Goal: Task Accomplishment & Management: Manage account settings

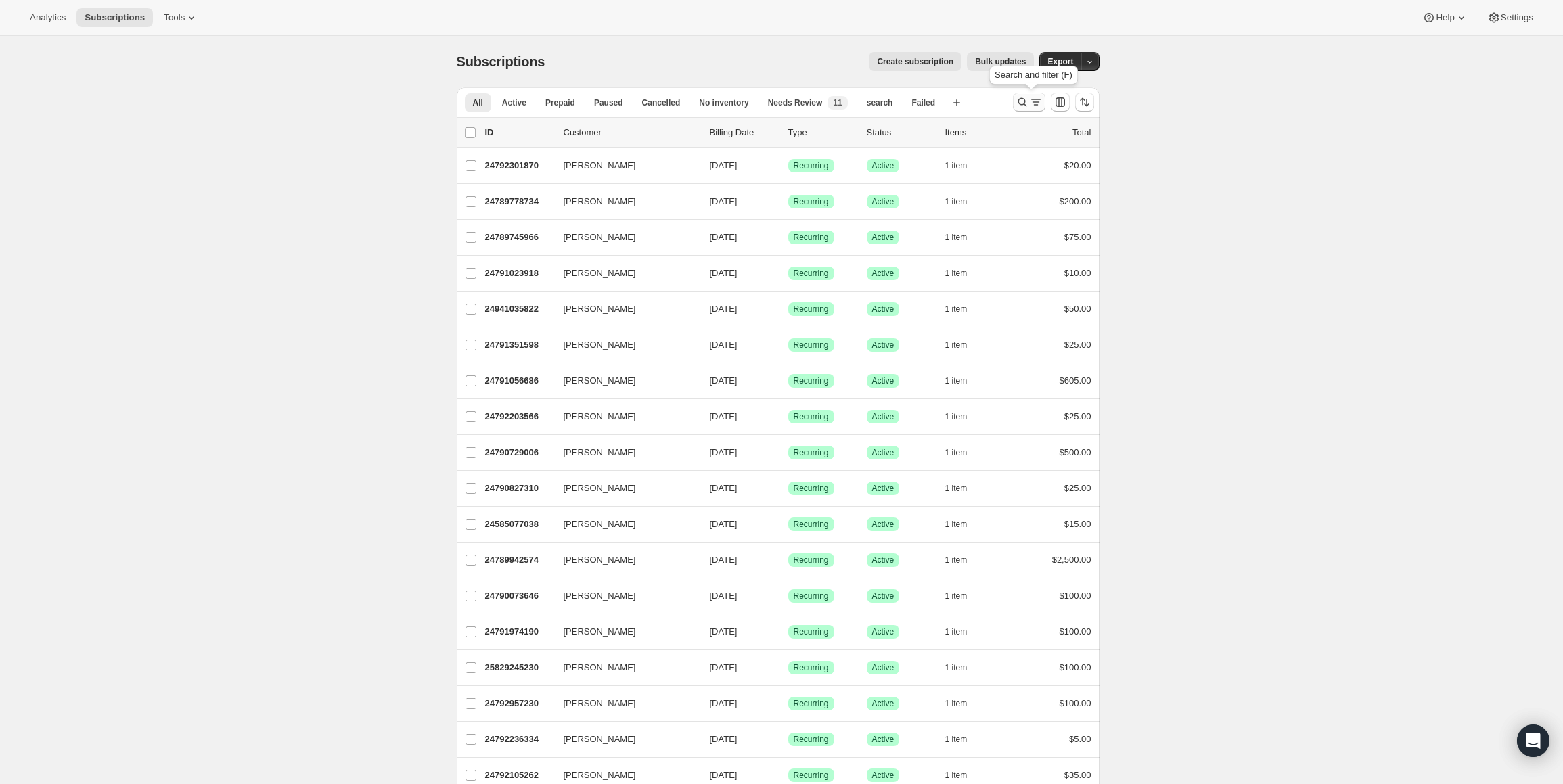
click at [1026, 100] on icon "Search and filter results" at bounding box center [1022, 102] width 14 height 14
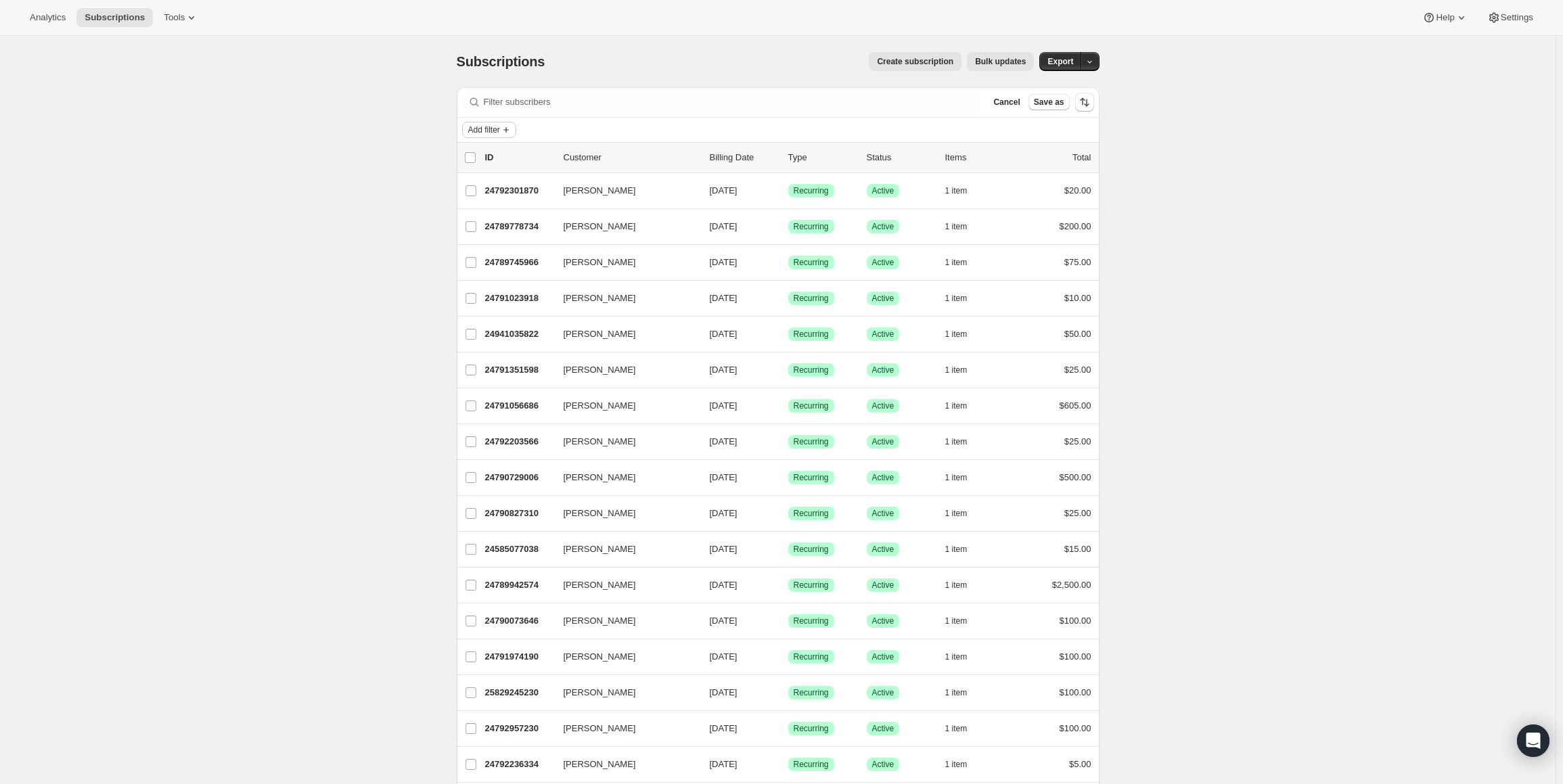
click at [508, 129] on icon "Add filter" at bounding box center [506, 130] width 6 height 6
click at [465, 310] on span "Created date" at bounding box center [470, 315] width 51 height 10
click at [483, 235] on span at bounding box center [479, 233] width 11 height 11
click at [475, 229] on input "Custom" at bounding box center [474, 228] width 1 height 1
radio input "true"
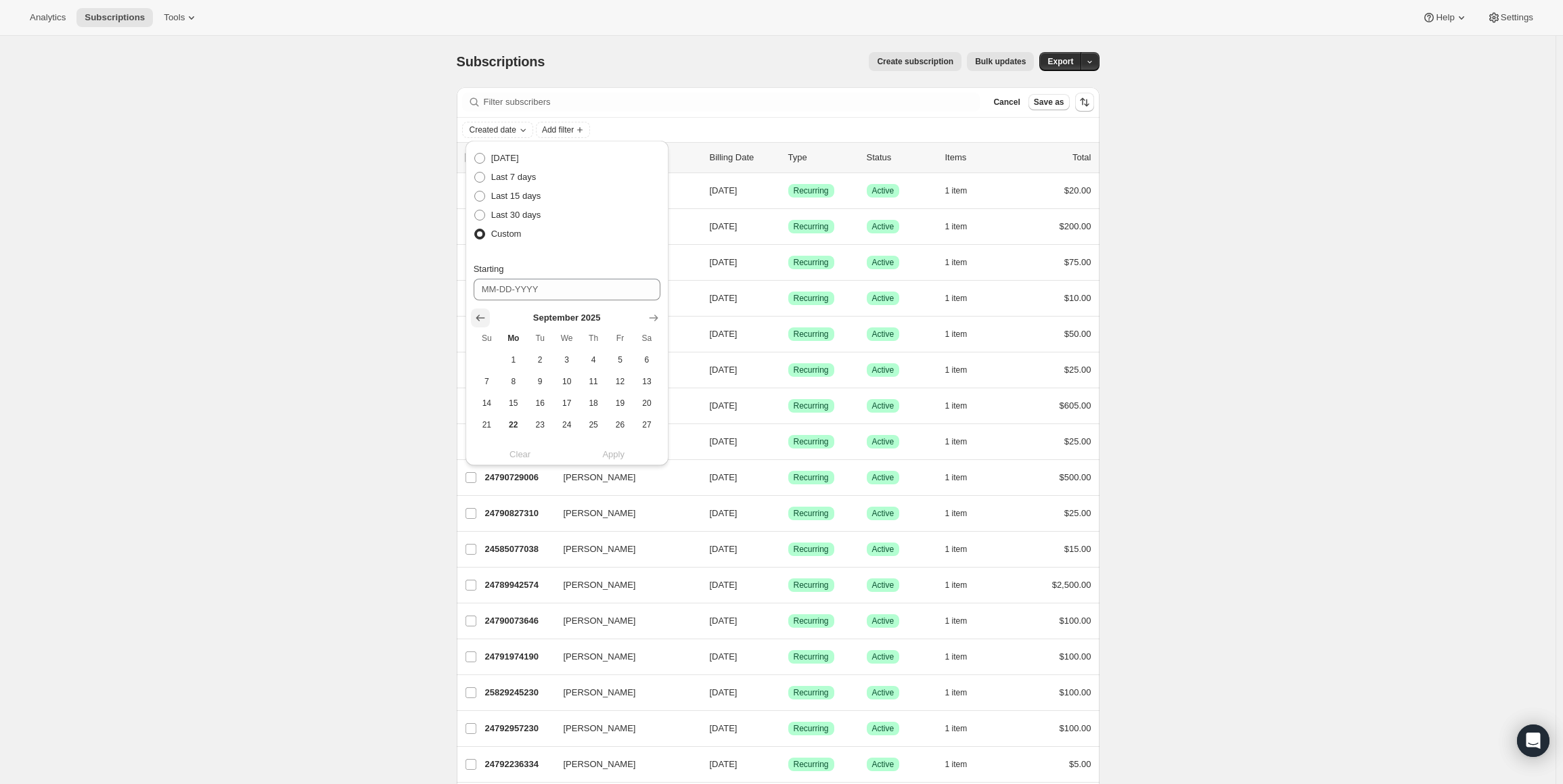
click at [487, 318] on button "Show previous month, August 2025" at bounding box center [480, 317] width 19 height 19
click at [487, 318] on button "Show previous month, July 2025" at bounding box center [480, 317] width 19 height 19
click at [536, 355] on span "1" at bounding box center [540, 359] width 16 height 11
type input "07-01-2025"
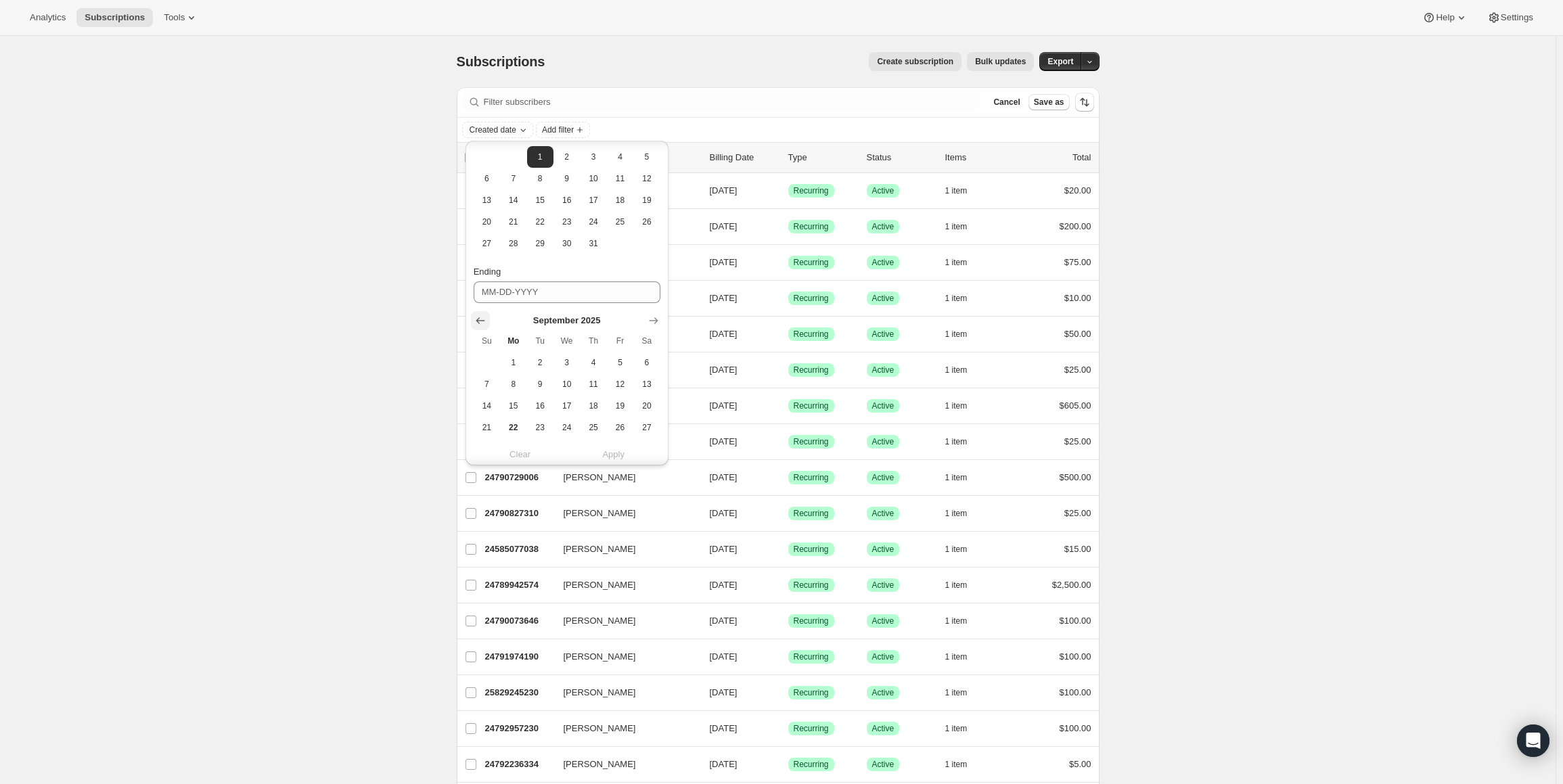
click at [483, 321] on icon "Show previous month, August 2025" at bounding box center [480, 321] width 9 height 7
click at [492, 399] on span "31" at bounding box center [486, 402] width 16 height 11
type input "08-31-2025"
click at [611, 451] on span "Apply" at bounding box center [613, 450] width 22 height 14
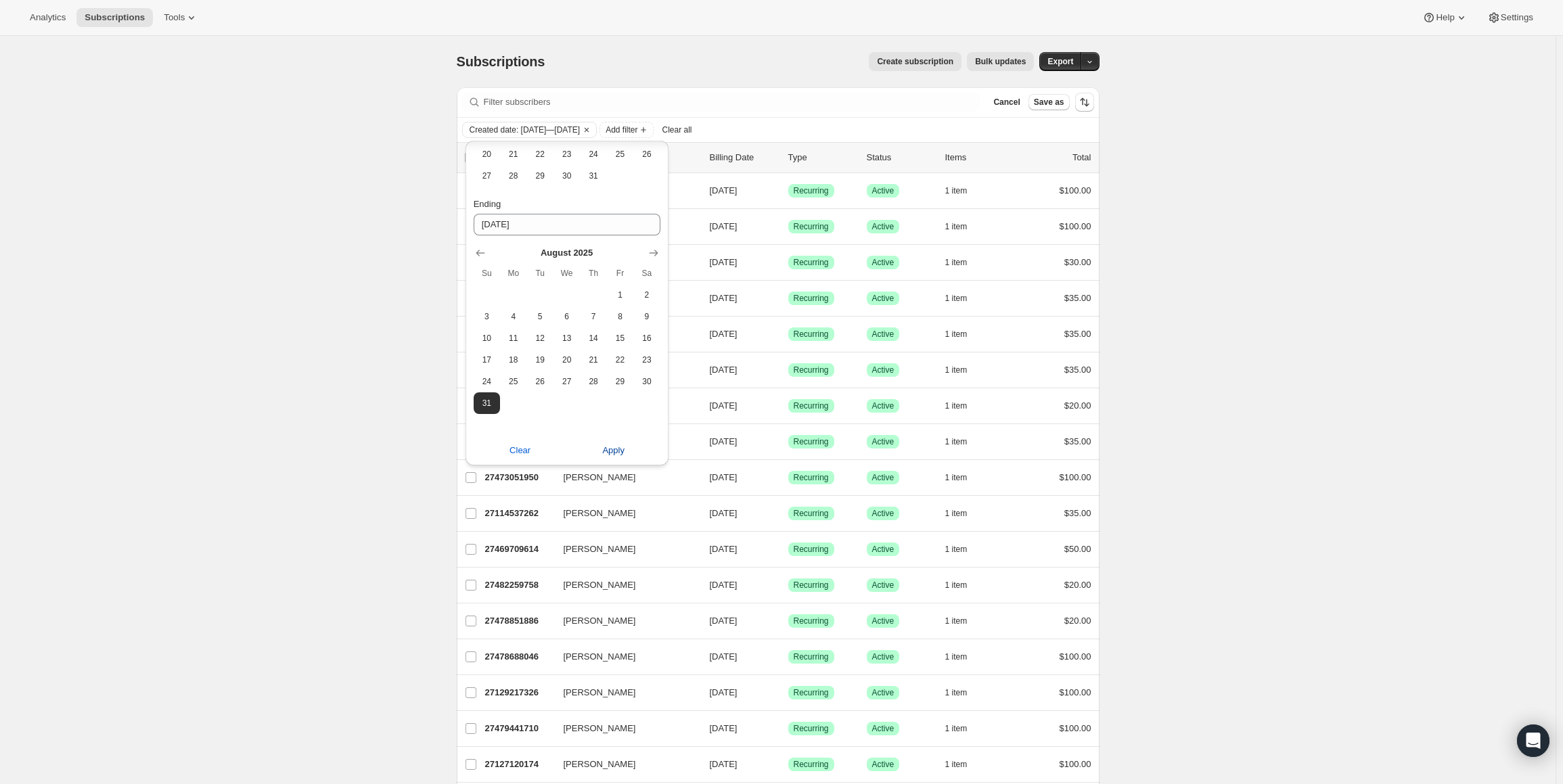
drag, startPoint x: 609, startPoint y: 449, endPoint x: 598, endPoint y: 450, distance: 11.0
click at [606, 449] on span "Apply" at bounding box center [613, 450] width 22 height 14
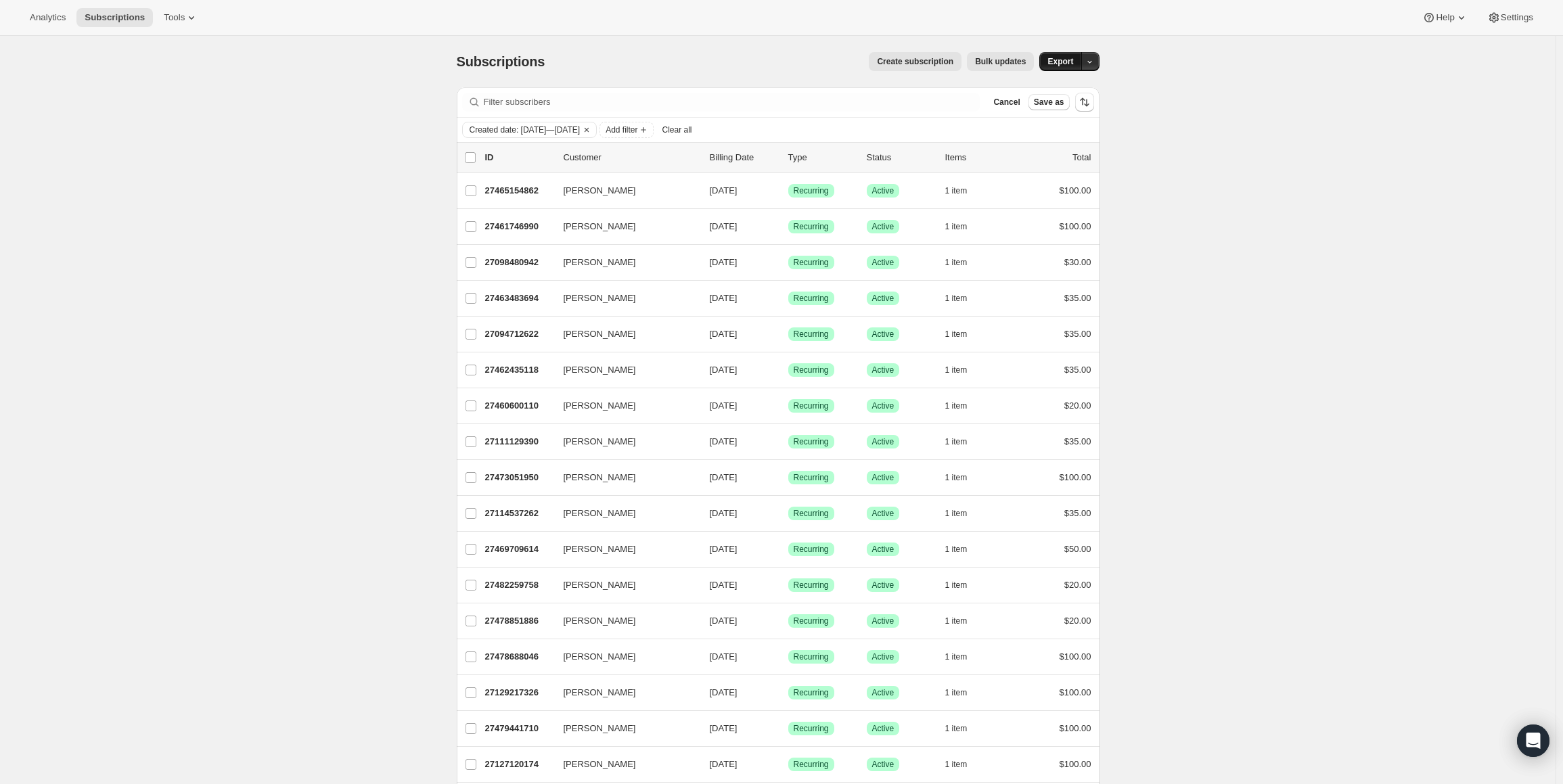
click at [1059, 60] on span "Export" at bounding box center [1059, 61] width 25 height 11
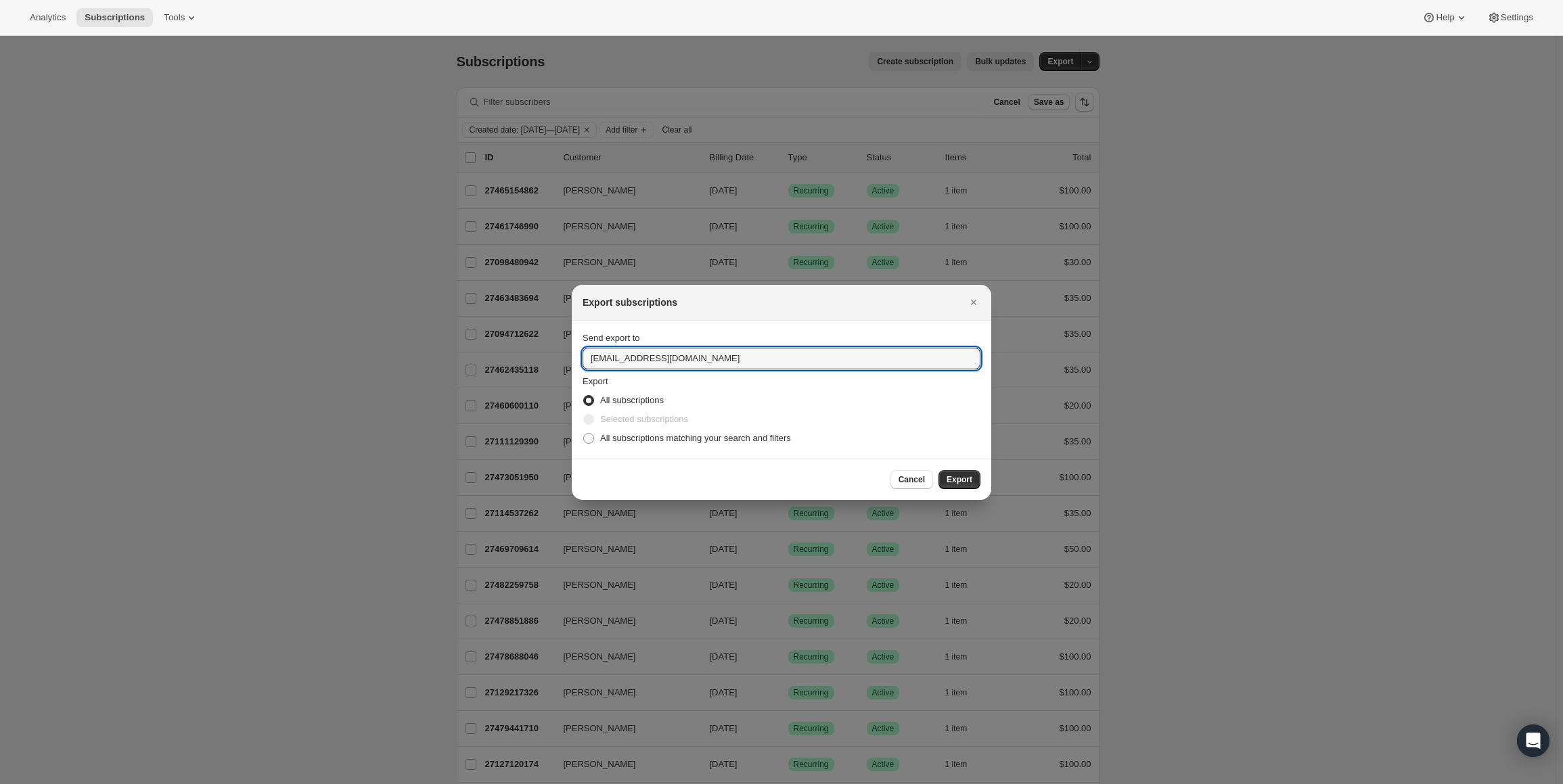
drag, startPoint x: 655, startPoint y: 347, endPoint x: 562, endPoint y: 353, distance: 93.2
type input "kim@pastorrick.com"
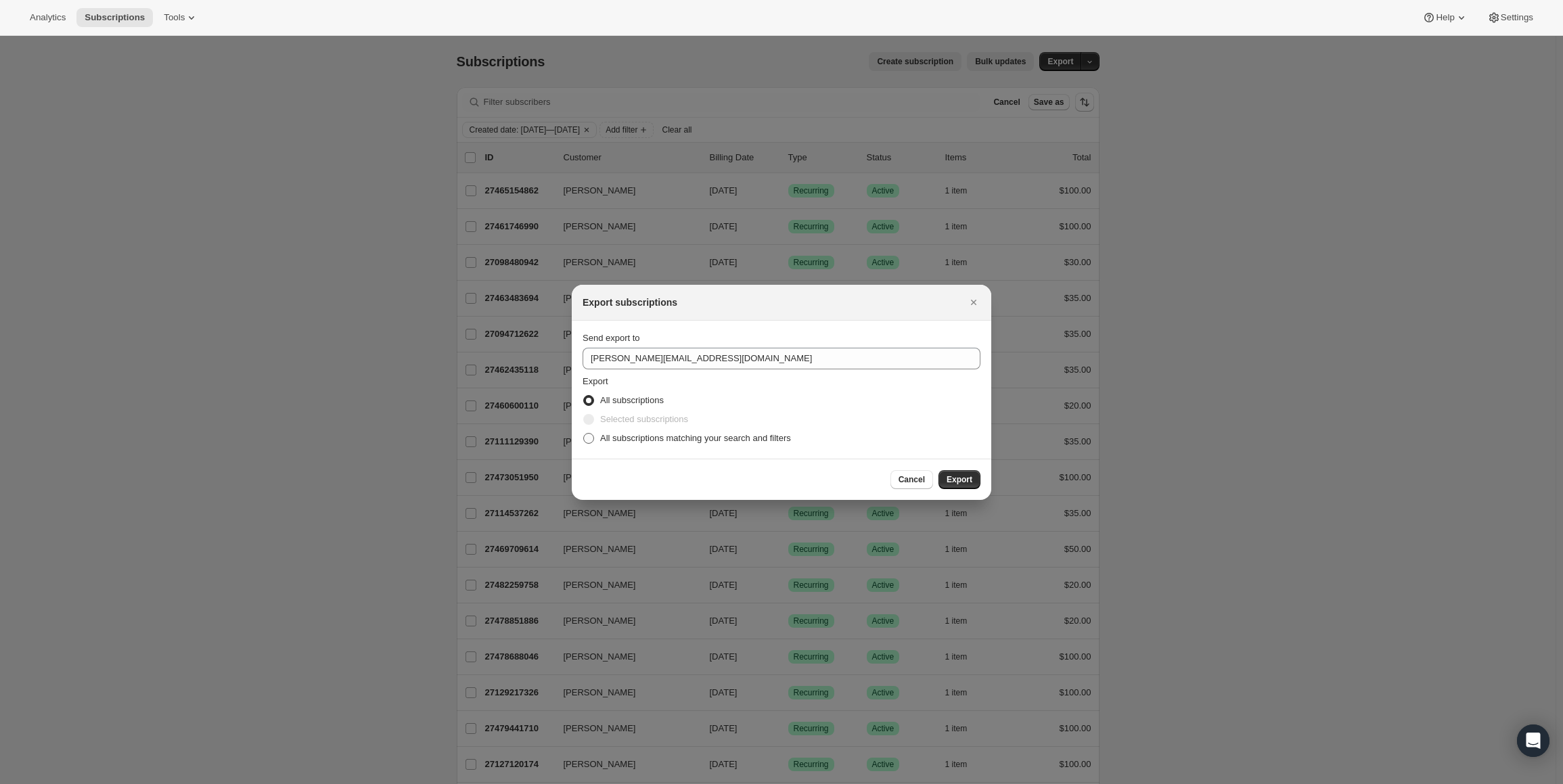
drag, startPoint x: 590, startPoint y: 435, endPoint x: 598, endPoint y: 435, distance: 8.0
click at [598, 435] on label "All subscriptions matching your search and filters" at bounding box center [686, 438] width 208 height 19
click at [590, 441] on span ":ra:" at bounding box center [588, 438] width 11 height 11
click at [584, 433] on input "All subscriptions matching your search and filters" at bounding box center [584, 433] width 1 height 1
radio input "true"
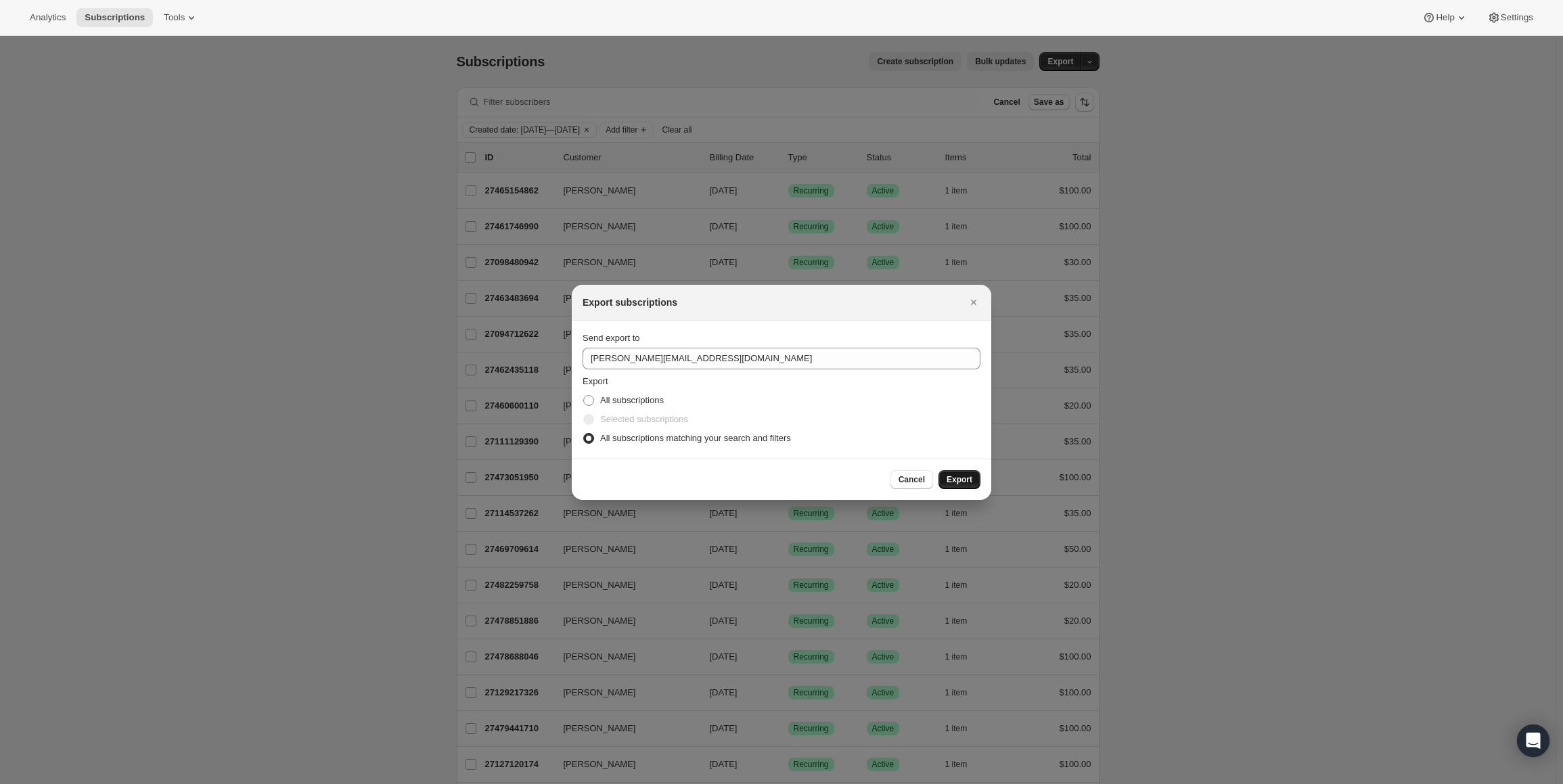
click at [963, 476] on span "Export" at bounding box center [959, 479] width 25 height 11
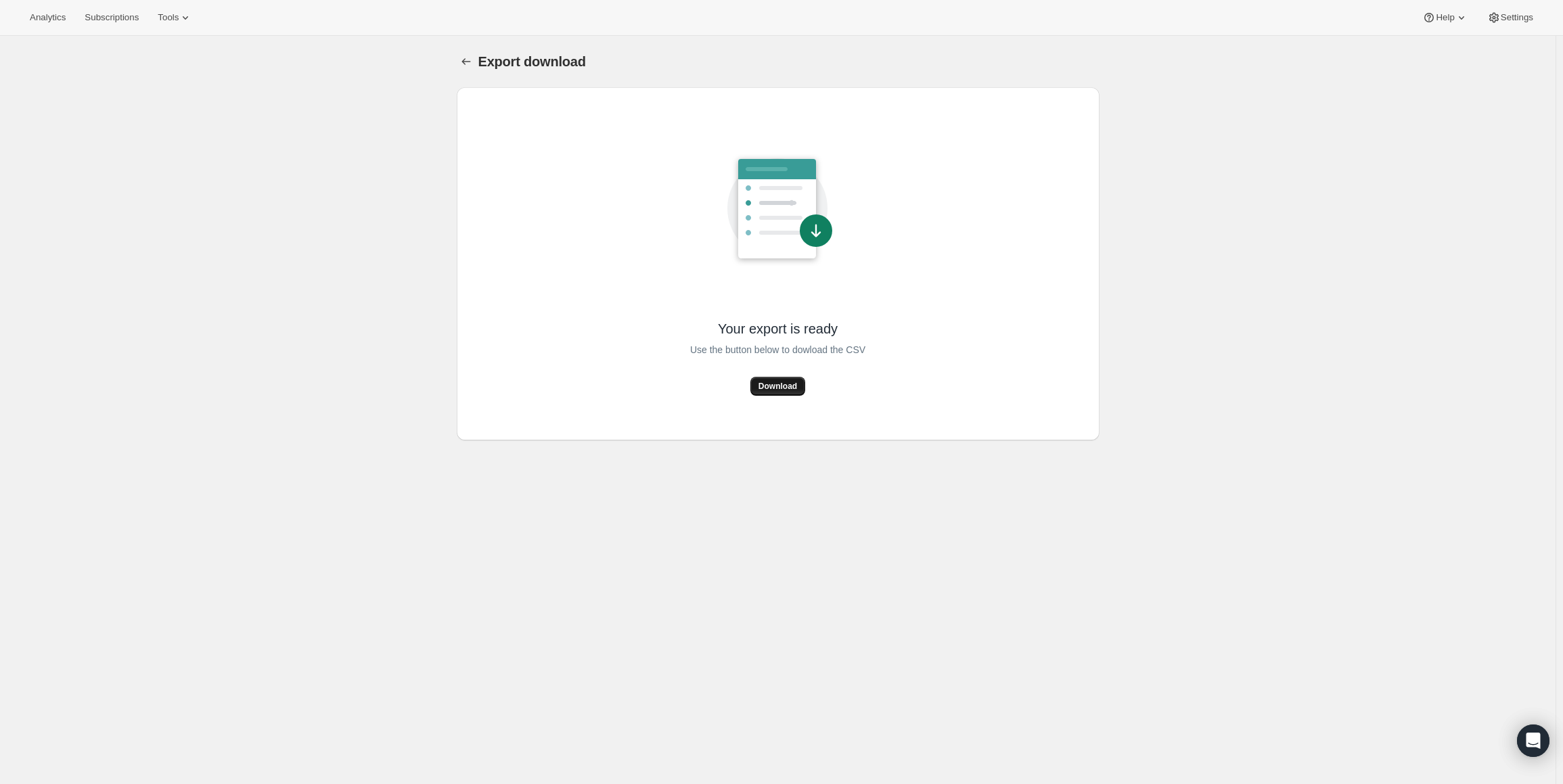
click at [779, 387] on span "Download" at bounding box center [777, 386] width 38 height 11
click at [1338, 193] on div "Export download. This page is ready Export download Your export is ready Use th…" at bounding box center [778, 427] width 1556 height 784
click at [179, 246] on div "Export download. This page is ready Export download Your export is ready Use th…" at bounding box center [778, 427] width 1556 height 784
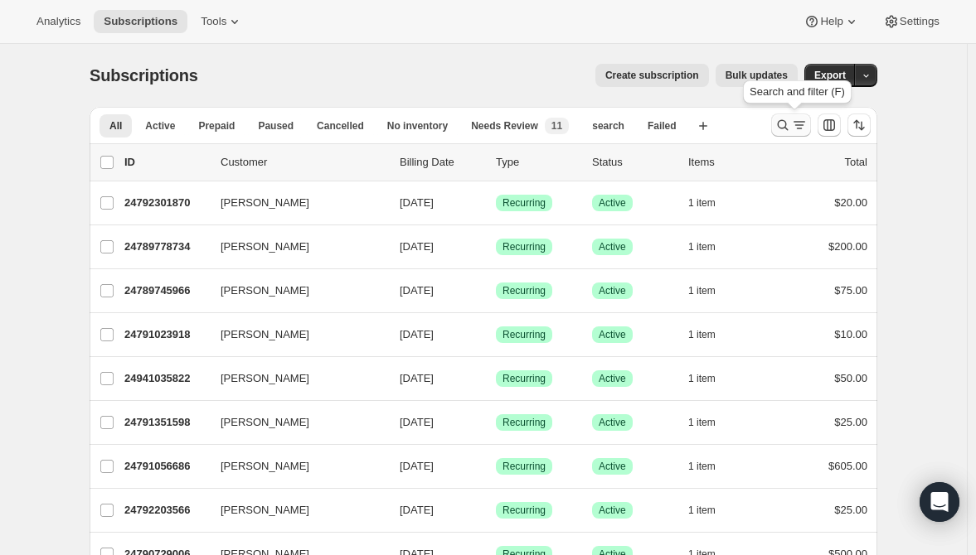
click at [787, 120] on icon "Search and filter results" at bounding box center [783, 125] width 11 height 11
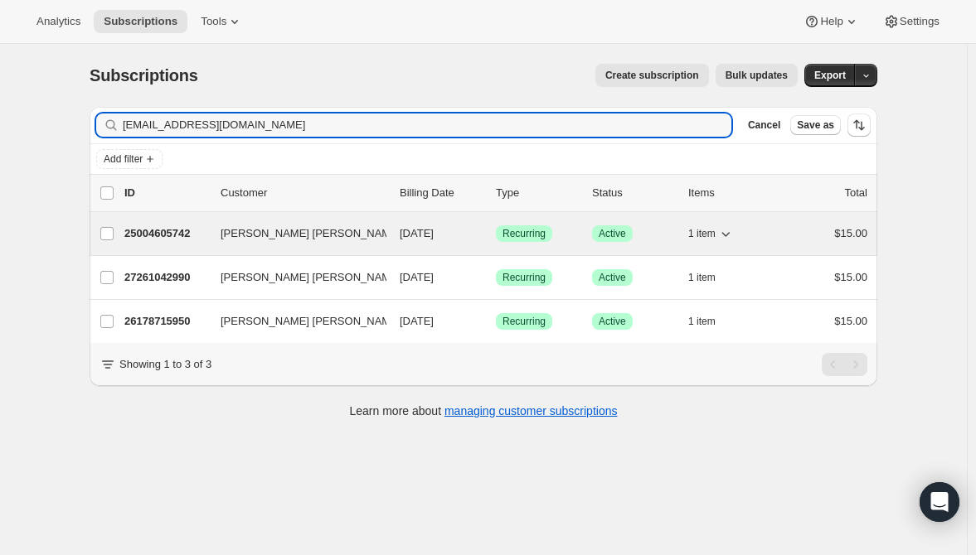
type input "[EMAIL_ADDRESS][DOMAIN_NAME]"
click at [168, 231] on p "25004605742" at bounding box center [165, 233] width 83 height 17
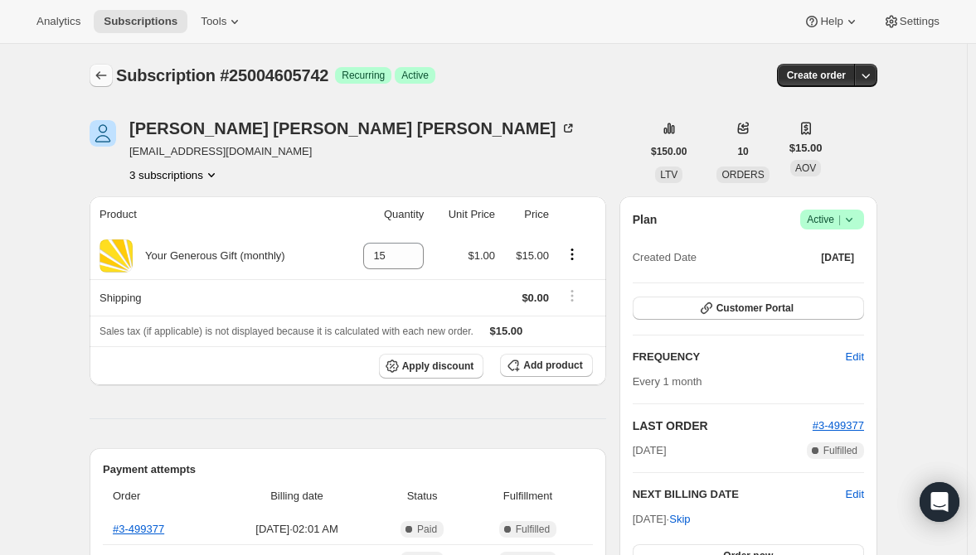
click at [102, 75] on icon "Subscriptions" at bounding box center [101, 75] width 11 height 8
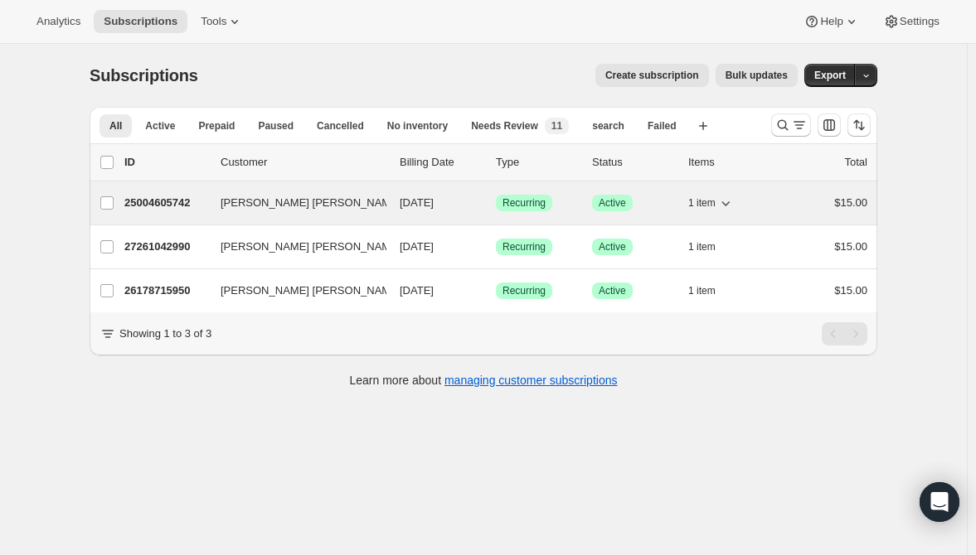
click at [167, 199] on p "25004605742" at bounding box center [165, 203] width 83 height 17
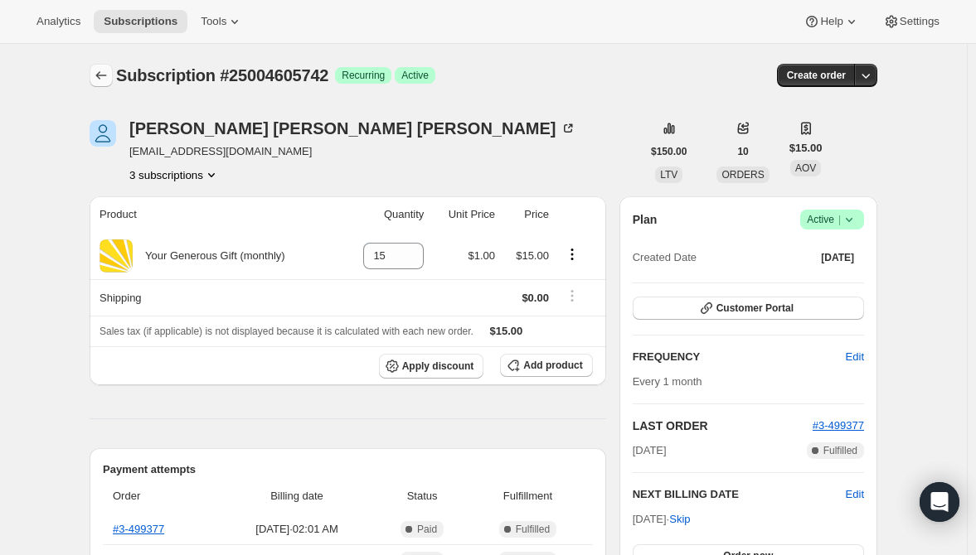
click at [104, 70] on icon "Subscriptions" at bounding box center [101, 75] width 17 height 17
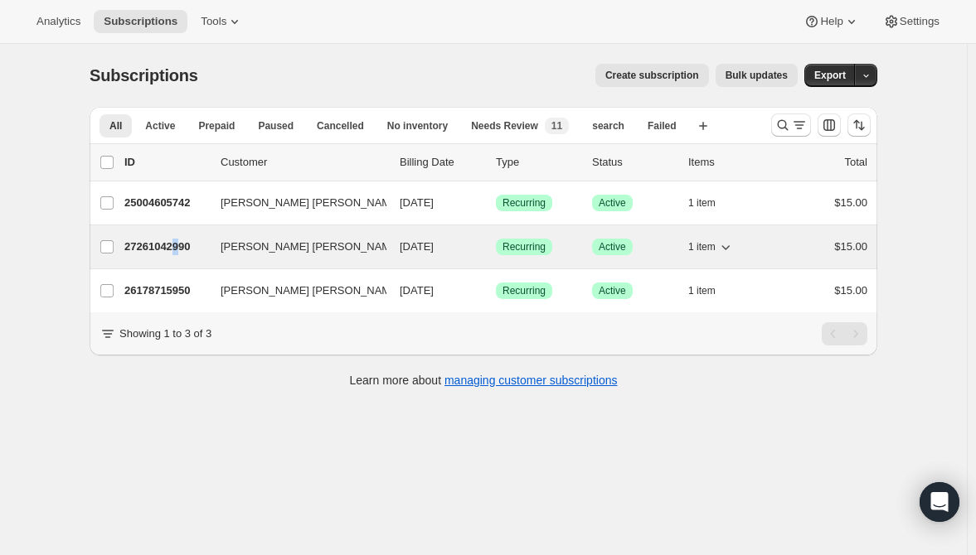
click at [182, 242] on p "27261042990" at bounding box center [165, 247] width 83 height 17
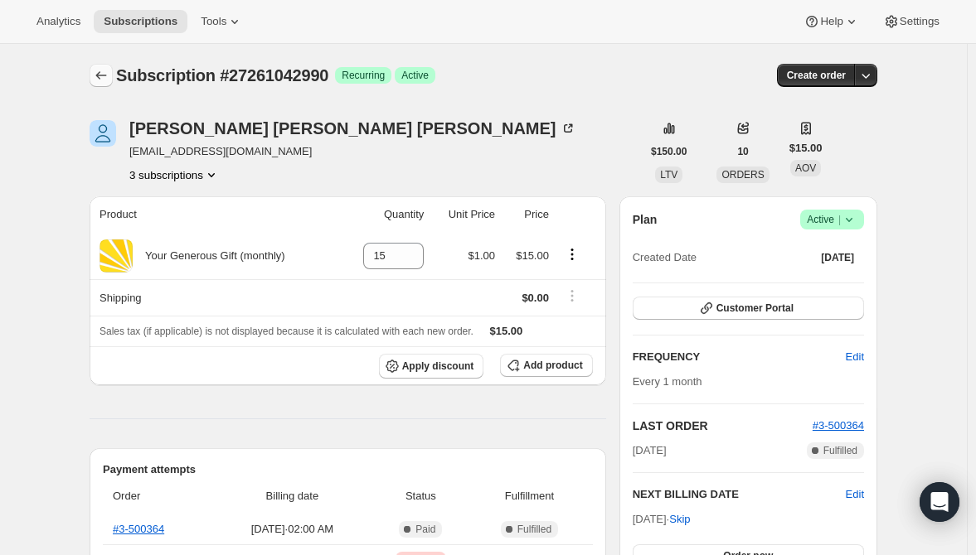
click at [106, 78] on icon "Subscriptions" at bounding box center [101, 75] width 17 height 17
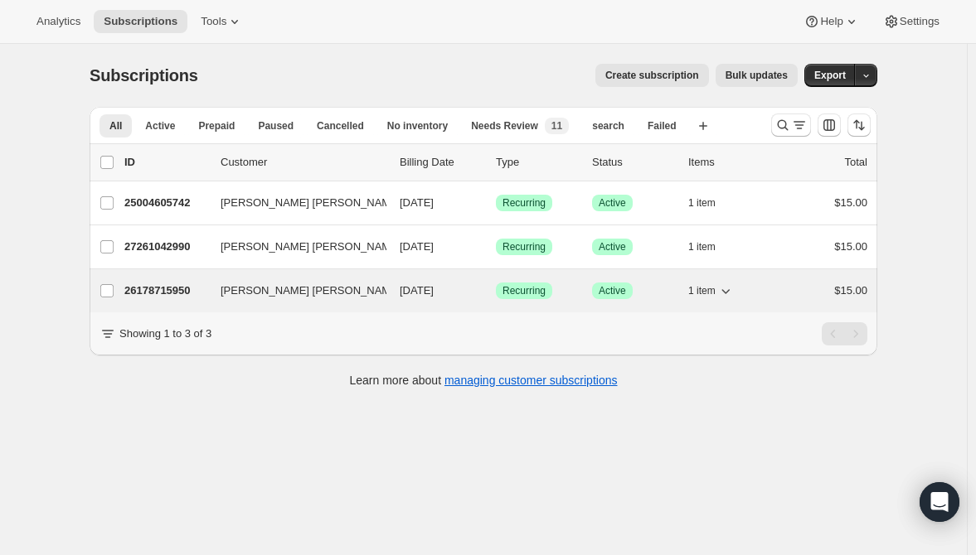
click at [172, 285] on p "26178715950" at bounding box center [165, 291] width 83 height 17
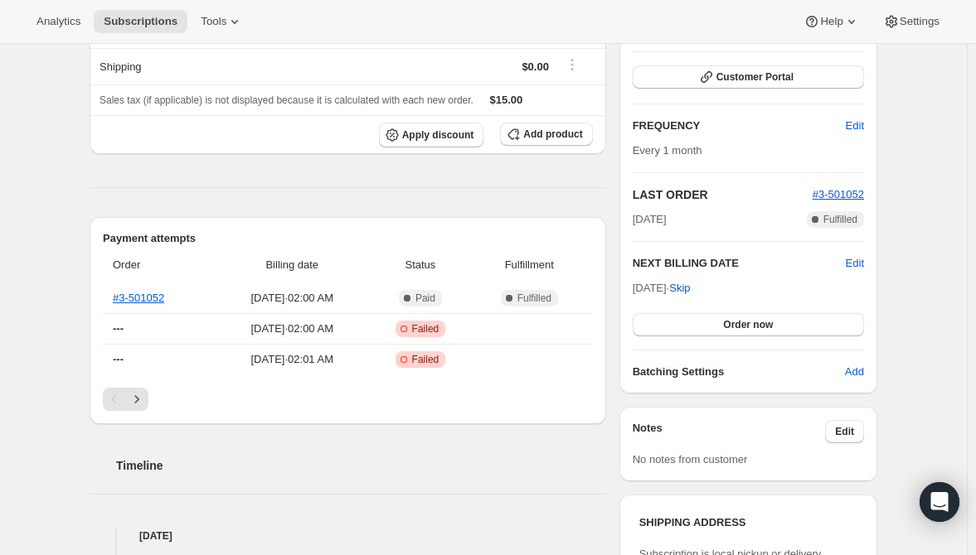
scroll to position [214, 0]
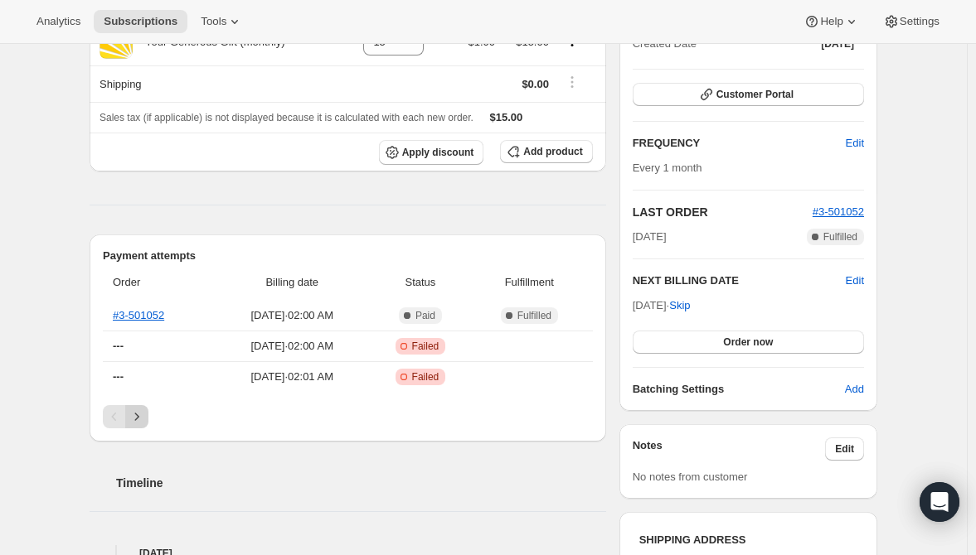
click at [137, 411] on icon "Next" at bounding box center [136, 417] width 17 height 17
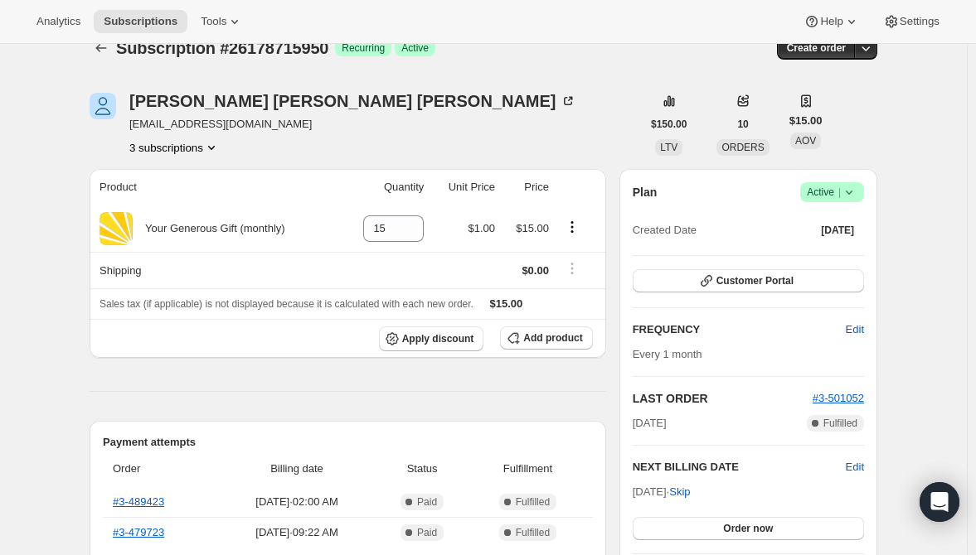
scroll to position [0, 0]
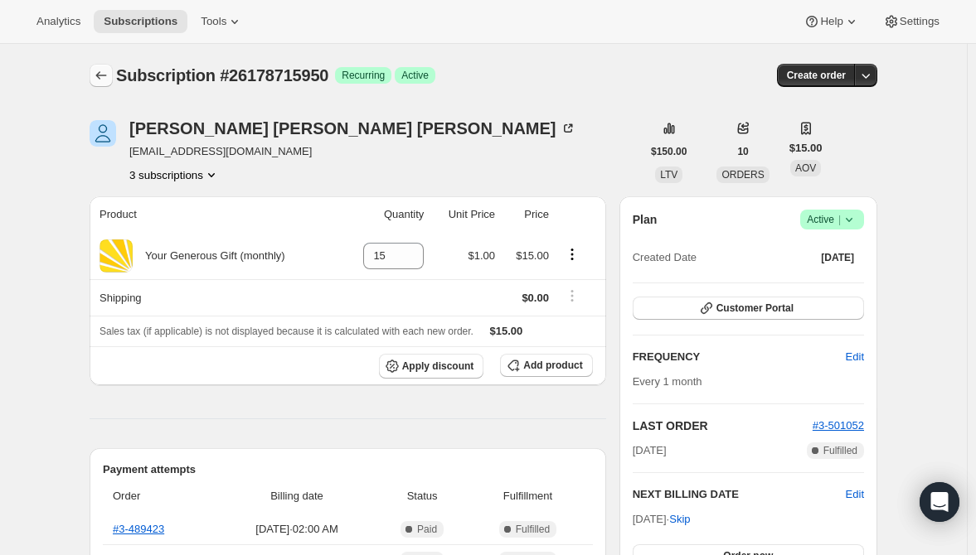
click at [106, 70] on icon "Subscriptions" at bounding box center [101, 75] width 17 height 17
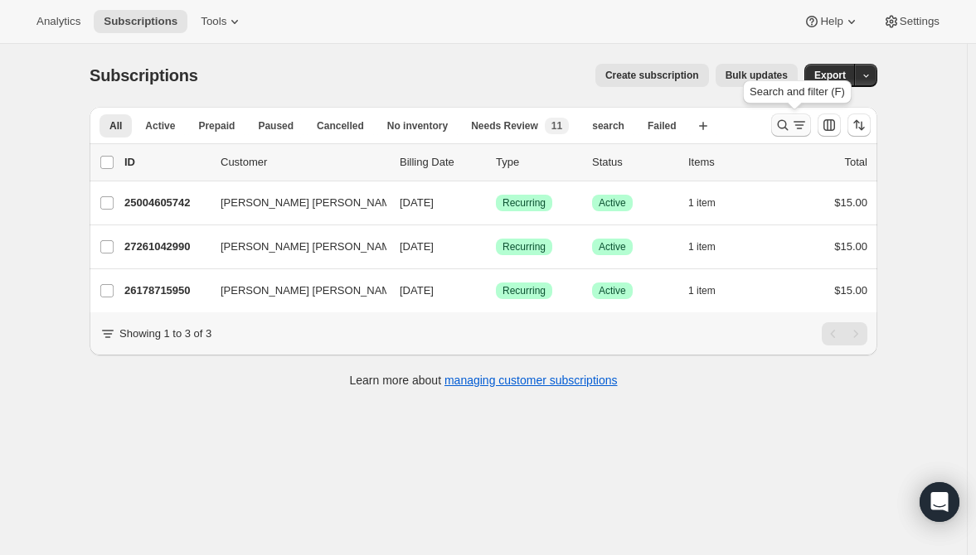
click at [782, 117] on icon "Search and filter results" at bounding box center [782, 125] width 17 height 17
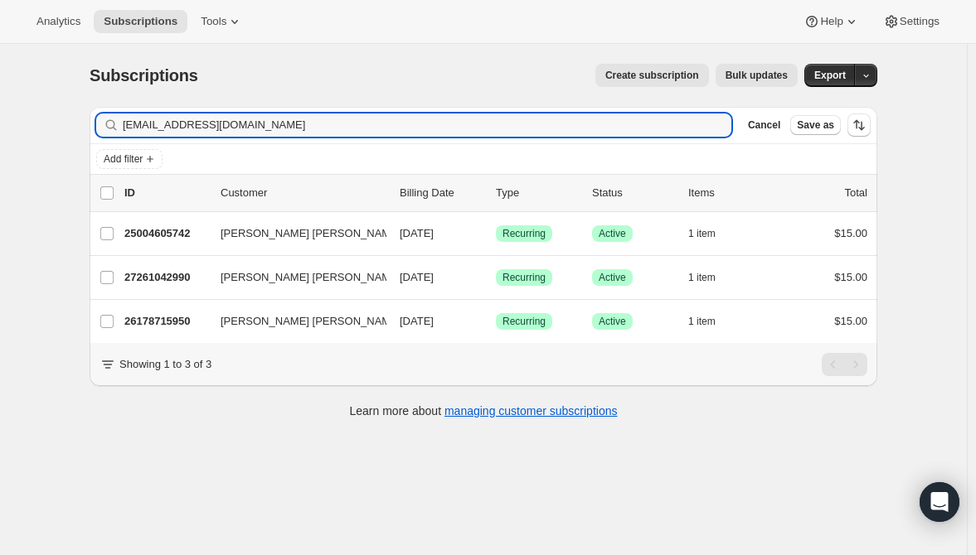
drag, startPoint x: 230, startPoint y: 121, endPoint x: 148, endPoint y: 107, distance: 83.3
click at [148, 107] on div "Filter subscribers [EMAIL_ADDRESS][DOMAIN_NAME] Clear Cancel Save as" at bounding box center [483, 125] width 787 height 36
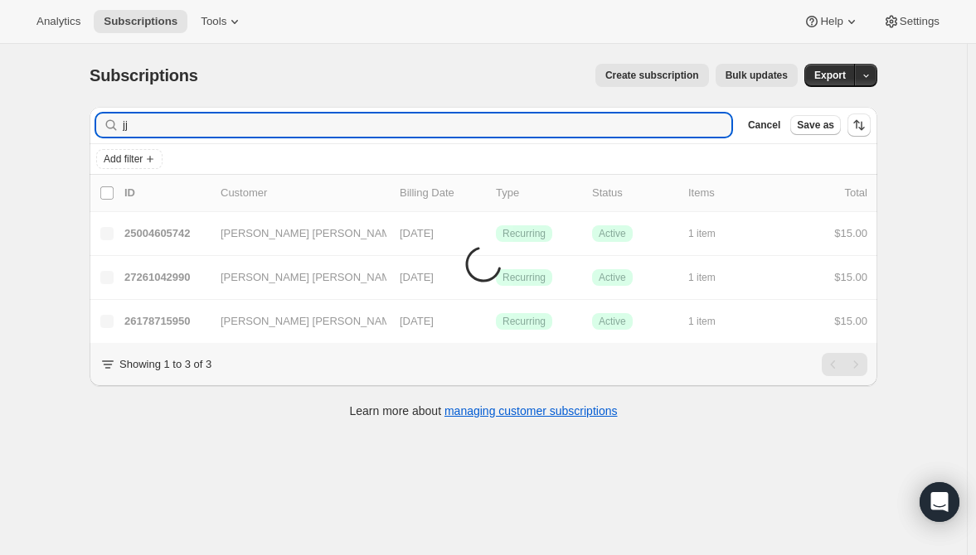
type input "j"
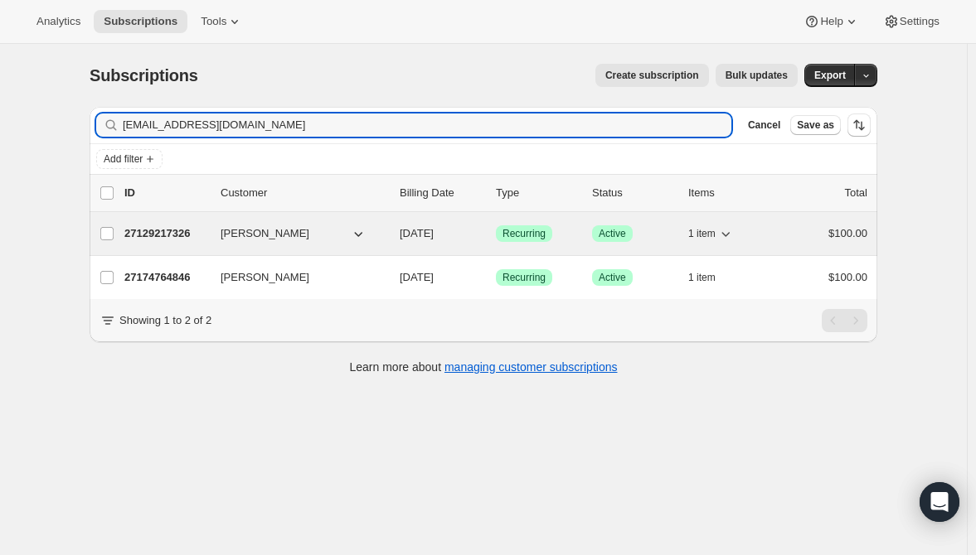
type input "[EMAIL_ADDRESS][DOMAIN_NAME]"
click at [167, 229] on p "27129217326" at bounding box center [165, 233] width 83 height 17
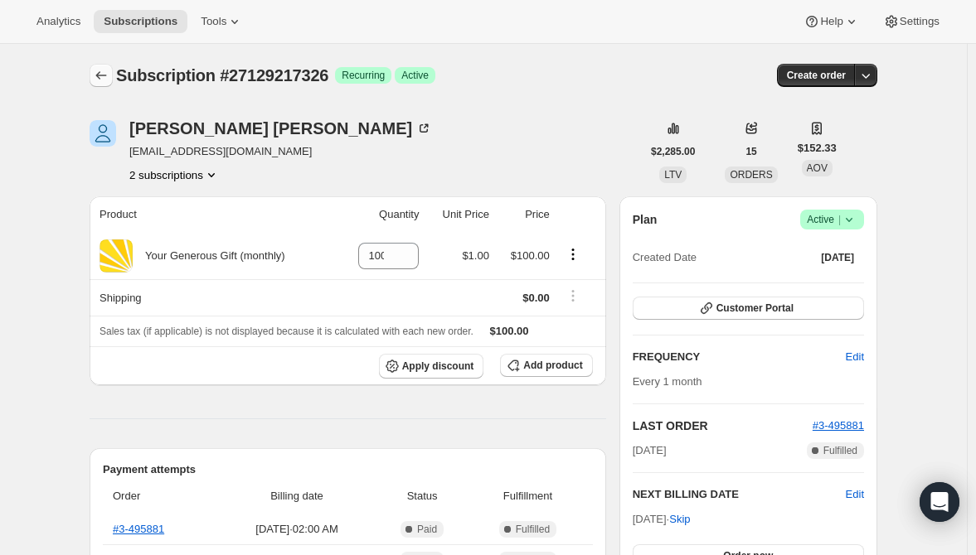
click at [106, 75] on icon "Subscriptions" at bounding box center [101, 75] width 11 height 8
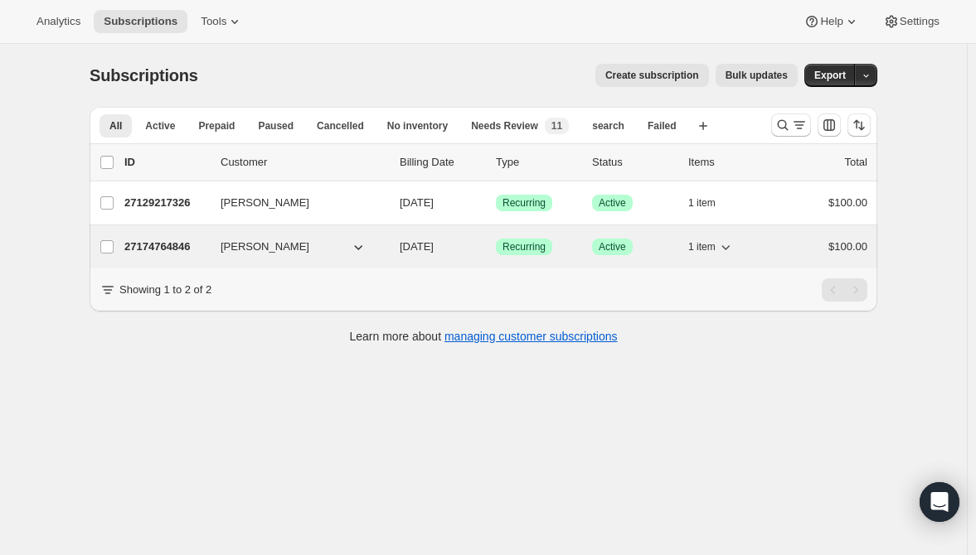
click at [165, 242] on p "27174764846" at bounding box center [165, 247] width 83 height 17
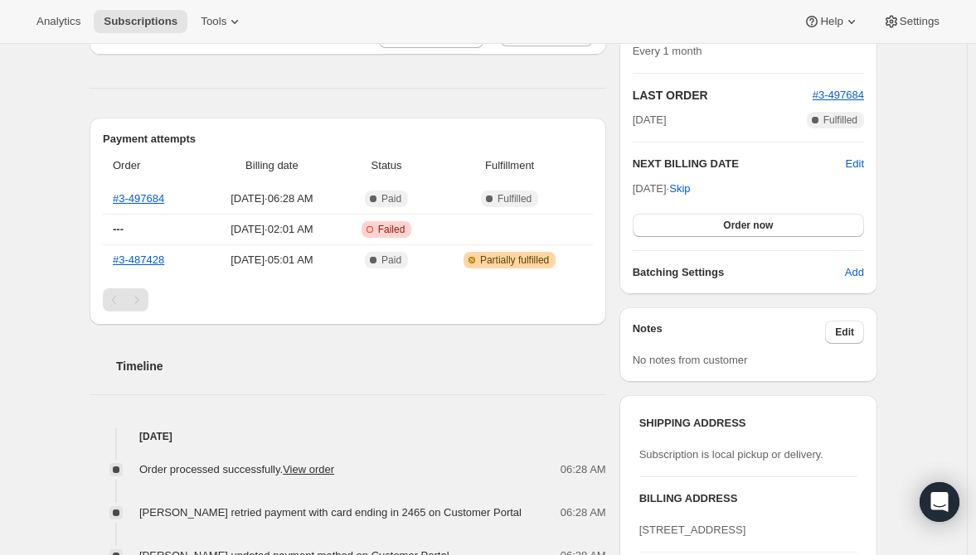
scroll to position [333, 0]
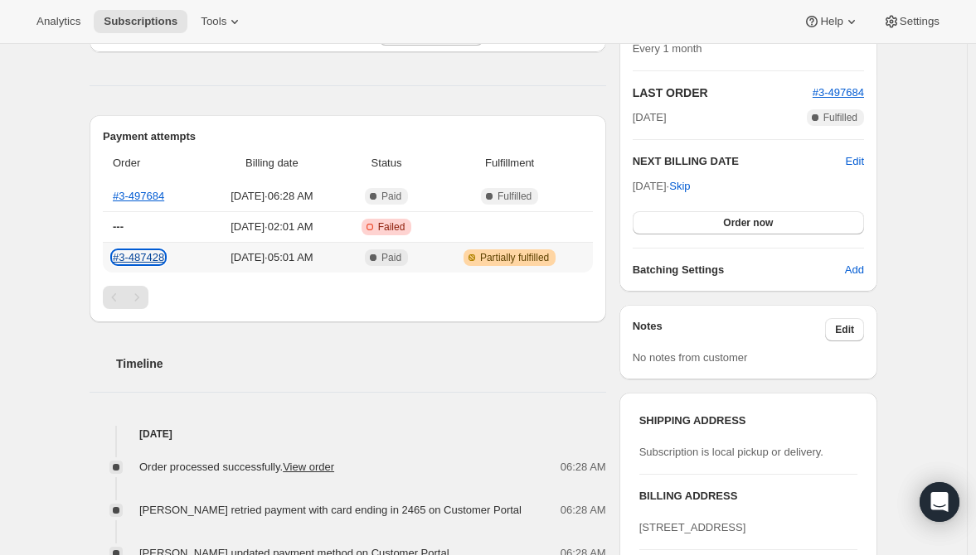
click at [157, 254] on link "#3-487428" at bounding box center [138, 257] width 51 height 12
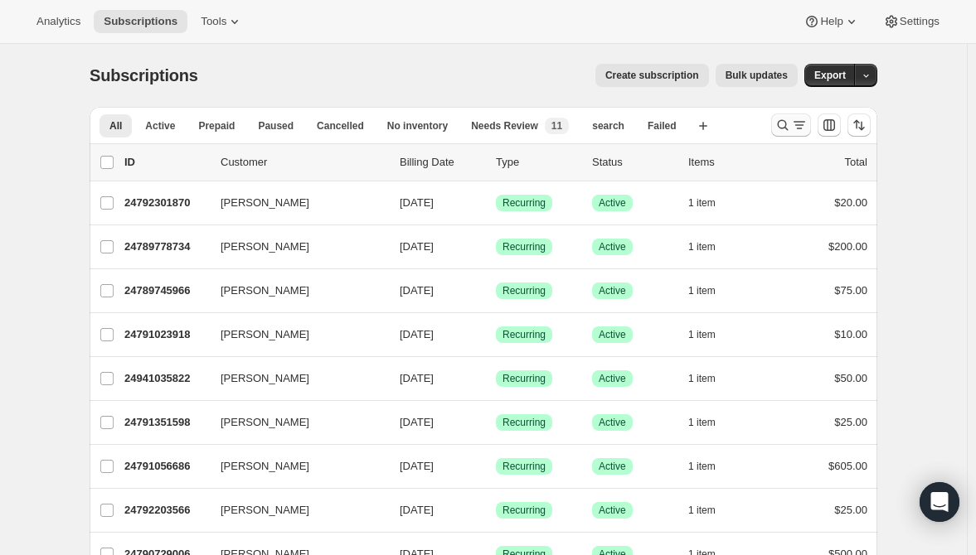
click at [788, 127] on icon "Search and filter results" at bounding box center [783, 125] width 11 height 11
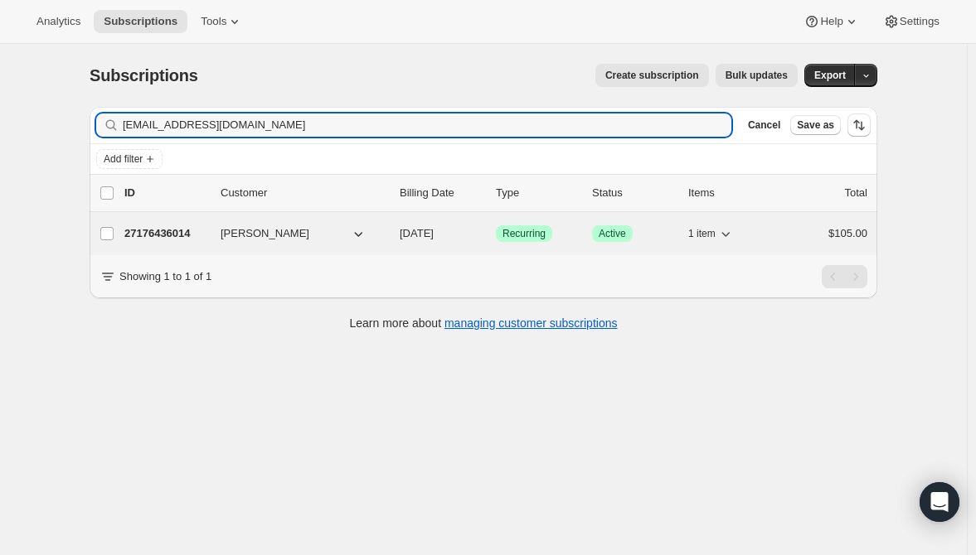
type input "mjvacca@icloud.com"
click at [159, 226] on p "27176436014" at bounding box center [165, 233] width 83 height 17
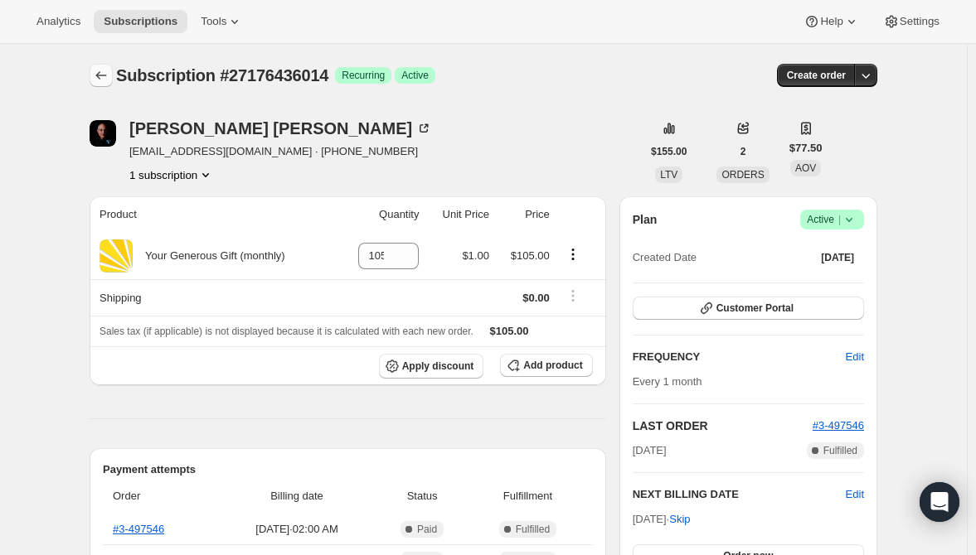
click at [108, 75] on icon "Subscriptions" at bounding box center [101, 75] width 17 height 17
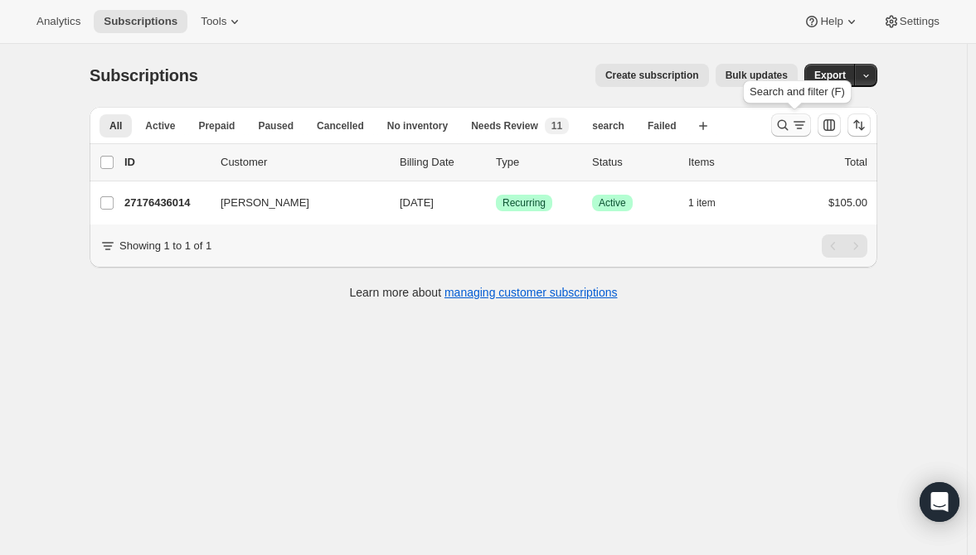
click at [786, 128] on icon "Search and filter results" at bounding box center [783, 125] width 11 height 11
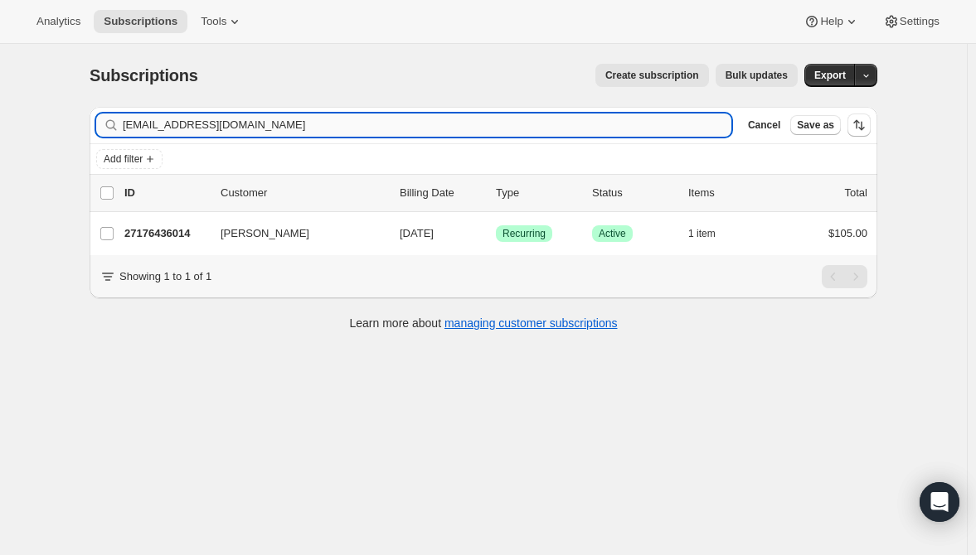
drag, startPoint x: 239, startPoint y: 127, endPoint x: 131, endPoint y: 119, distance: 108.1
click at [131, 119] on input "mjvacca@icloud.com" at bounding box center [427, 125] width 608 height 23
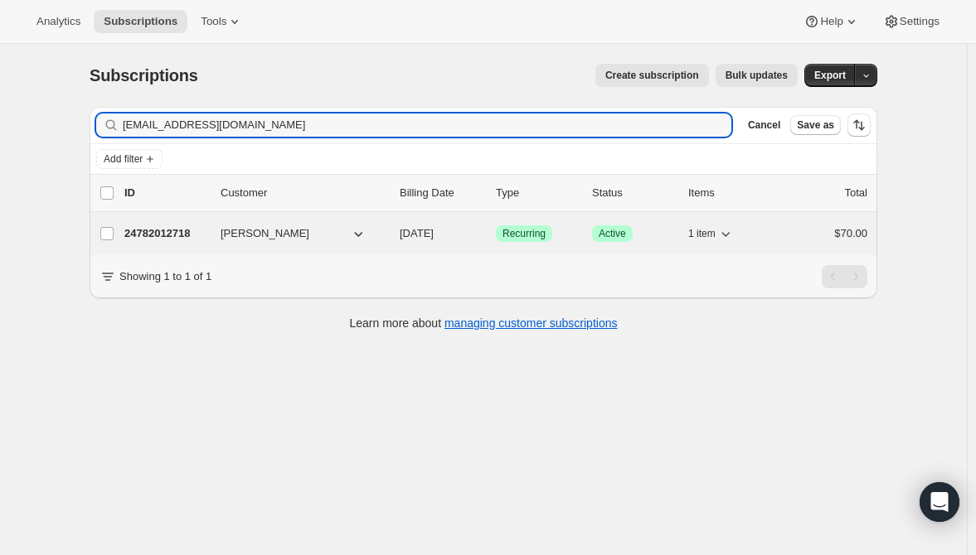
type input "sungeuimin@gmail.com"
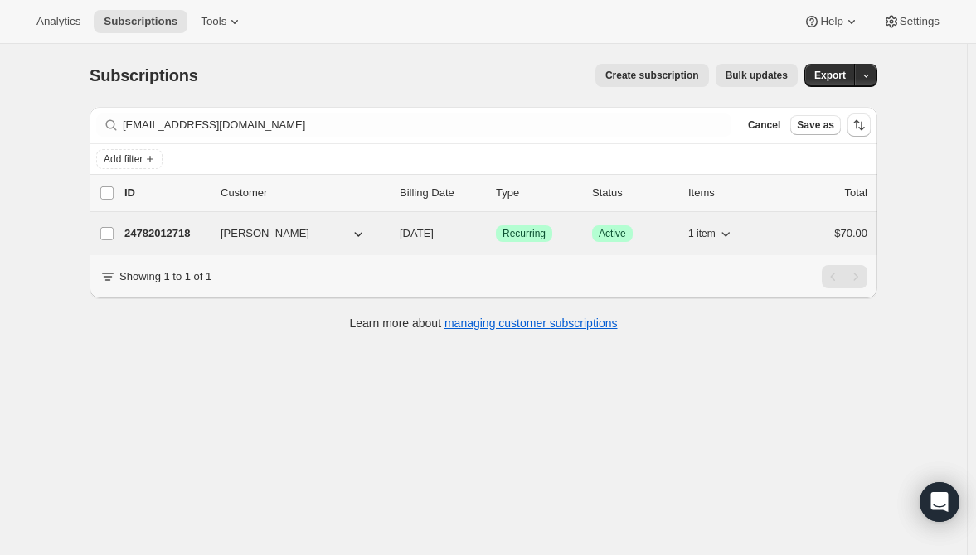
click at [179, 231] on p "24782012718" at bounding box center [165, 233] width 83 height 17
